Goal: Find specific page/section: Find specific page/section

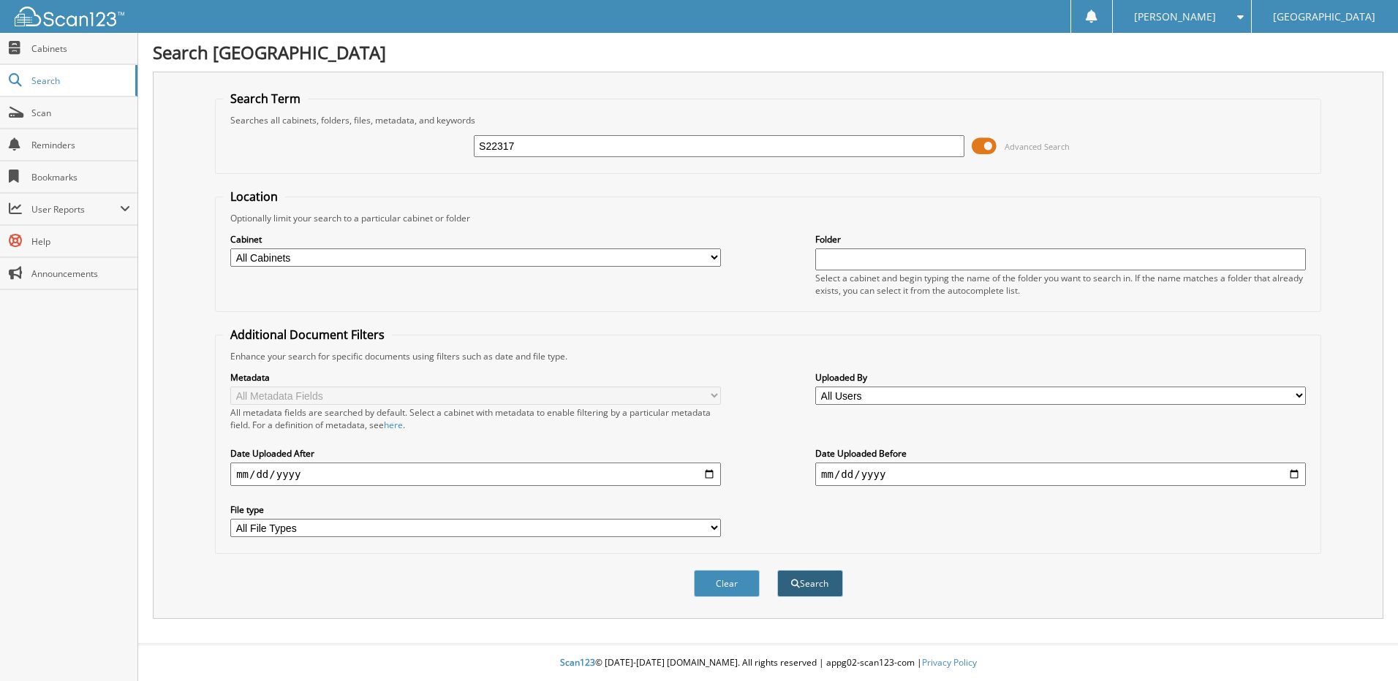
type input "S22317"
click at [830, 592] on button "Search" at bounding box center [810, 583] width 66 height 27
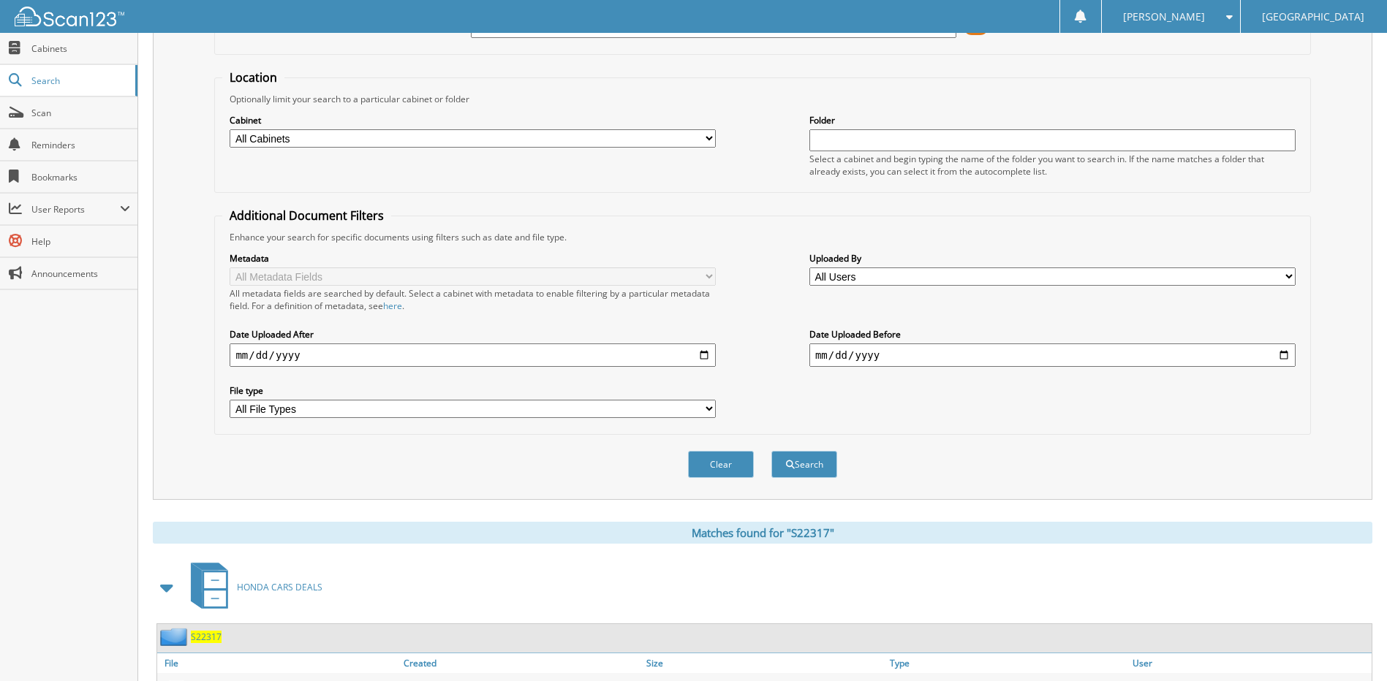
scroll to position [193, 0]
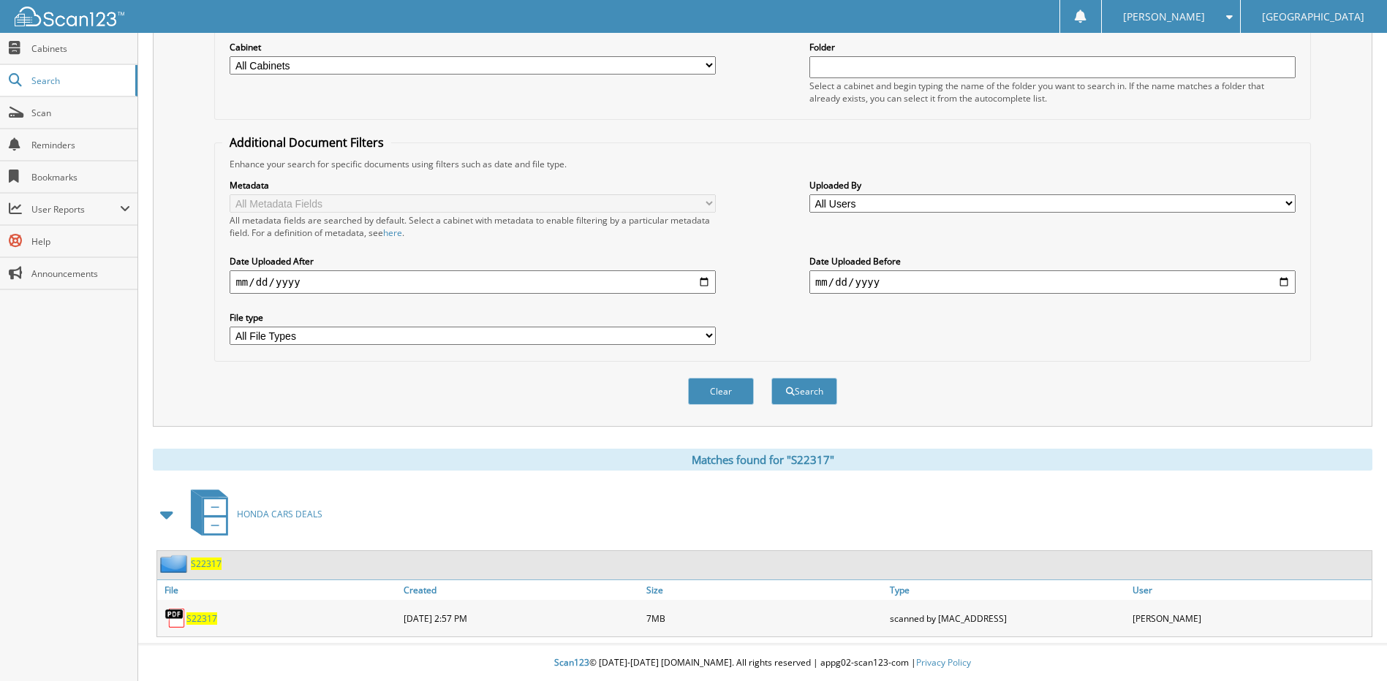
click at [207, 621] on span "S22317" at bounding box center [201, 619] width 31 height 12
